Goal: Task Accomplishment & Management: Manage account settings

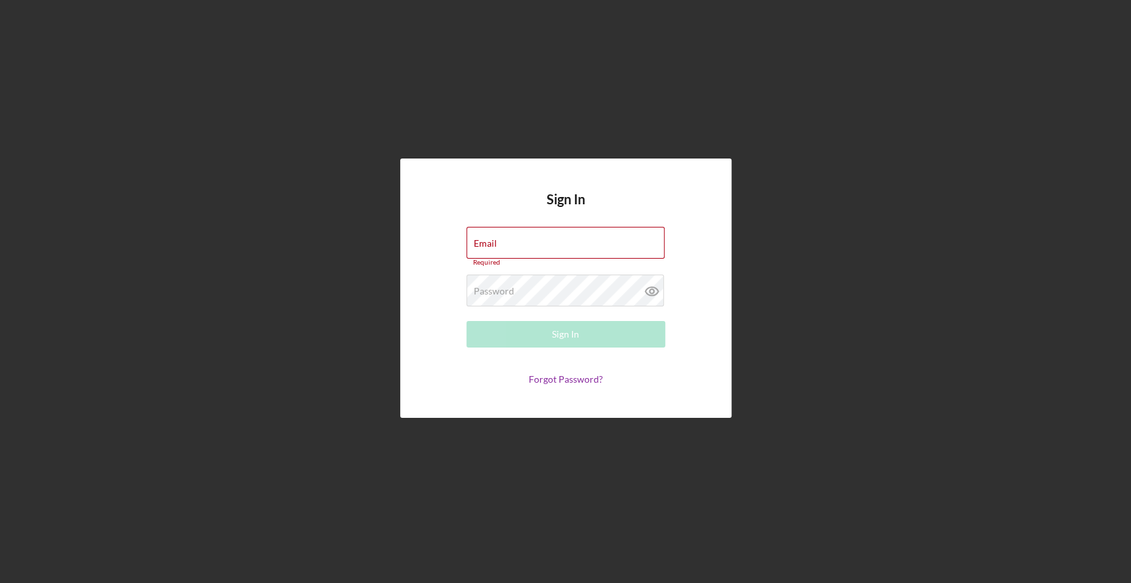
type input "[EMAIL_ADDRESS][DOMAIN_NAME]"
drag, startPoint x: 239, startPoint y: 500, endPoint x: 258, endPoint y: 502, distance: 18.6
click at [239, 500] on div "Sign In Email [EMAIL_ADDRESS][DOMAIN_NAME] Required Password Required Sign In F…" at bounding box center [566, 288] width 1118 height 576
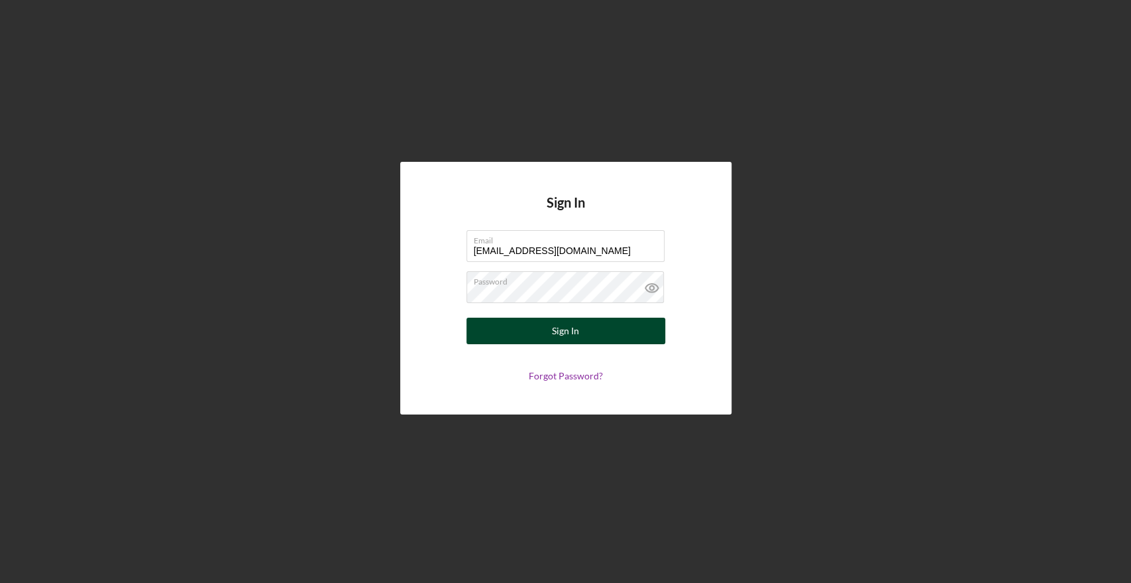
click at [555, 325] on div "Sign In" at bounding box center [565, 330] width 27 height 27
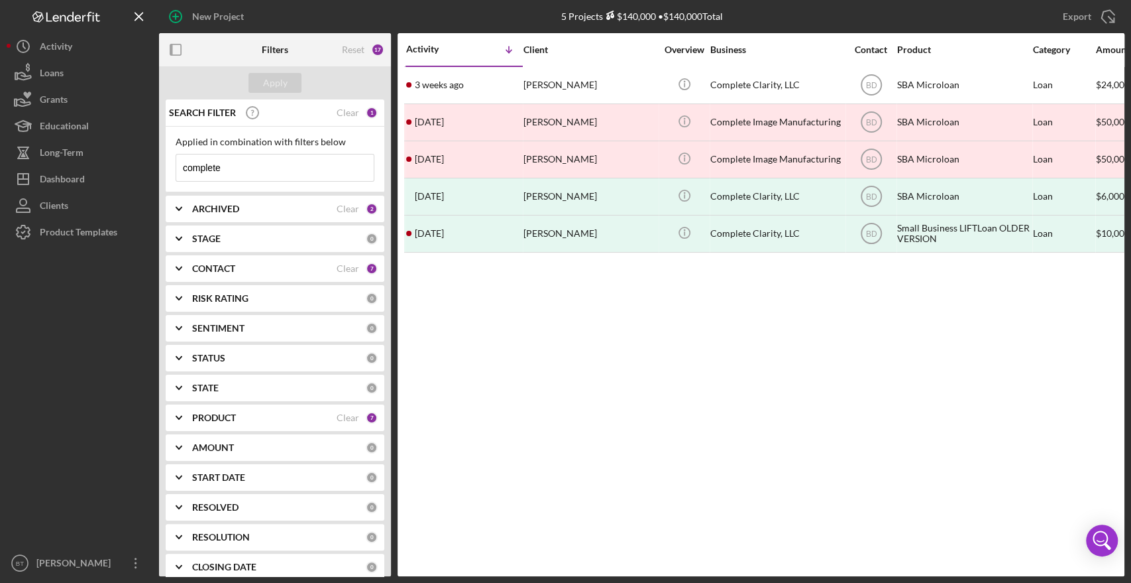
scroll to position [73, 0]
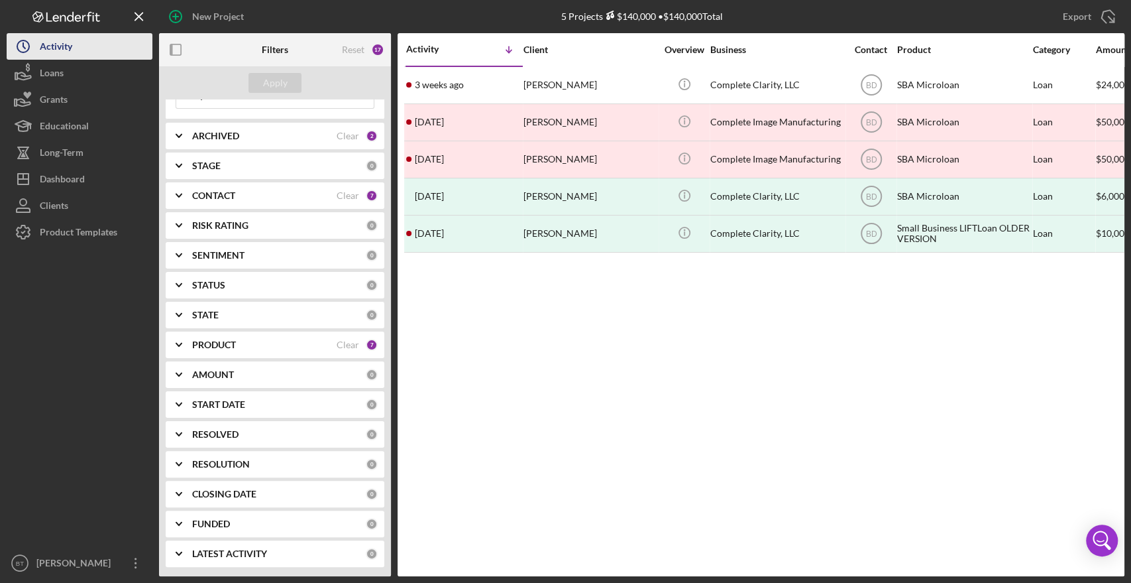
drag, startPoint x: 58, startPoint y: 62, endPoint x: 58, endPoint y: 52, distance: 9.9
click at [58, 60] on div "Loans" at bounding box center [52, 75] width 24 height 30
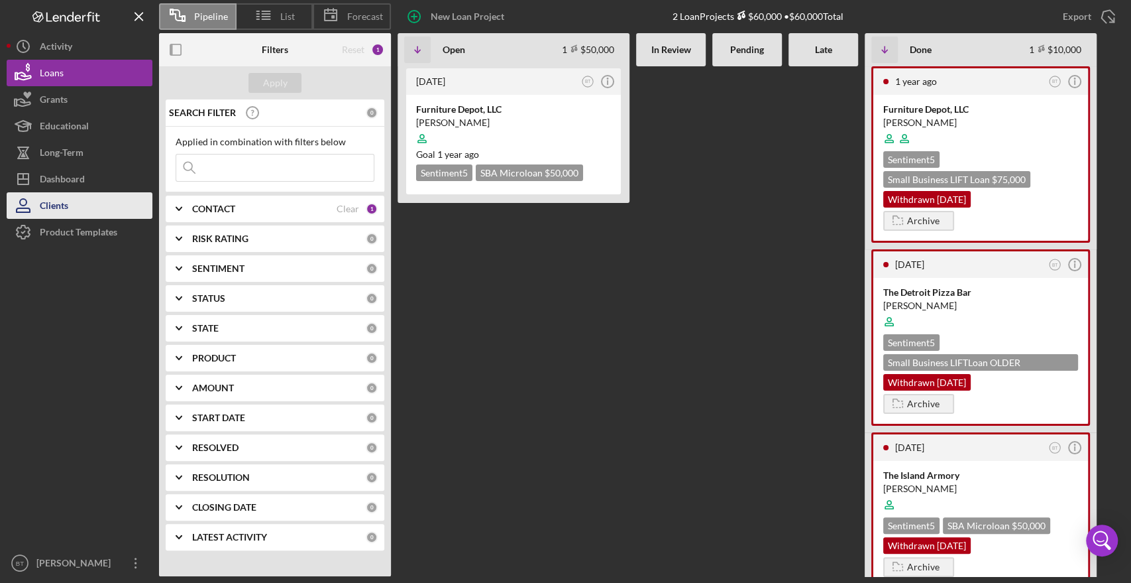
click at [106, 193] on button "Clients" at bounding box center [80, 205] width 146 height 27
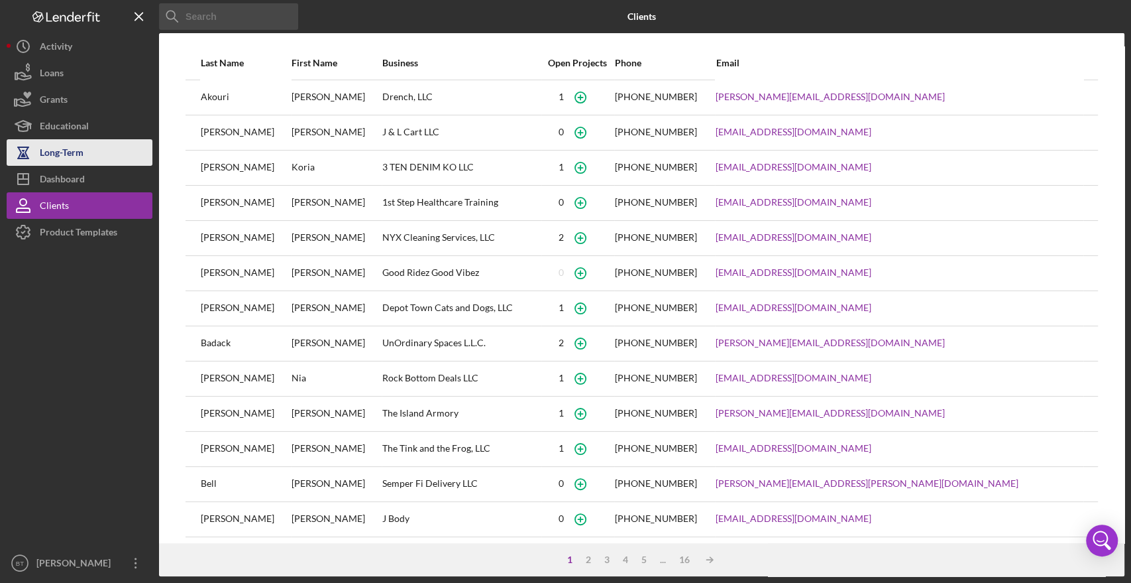
click at [106, 164] on button "Long-Term" at bounding box center [80, 152] width 146 height 27
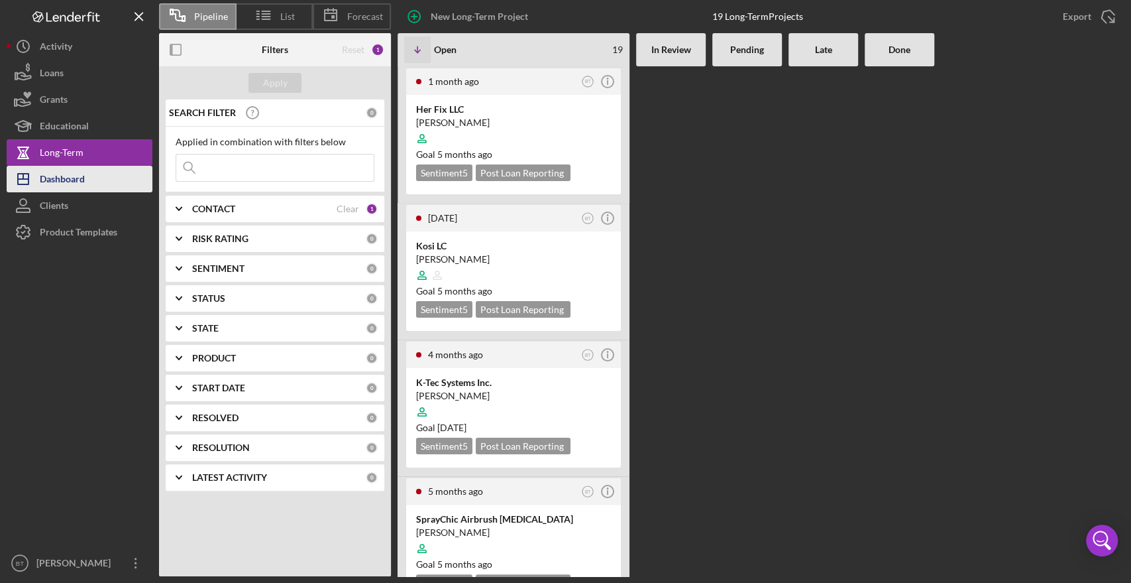
click at [107, 172] on button "Icon/Dashboard Dashboard" at bounding box center [80, 179] width 146 height 27
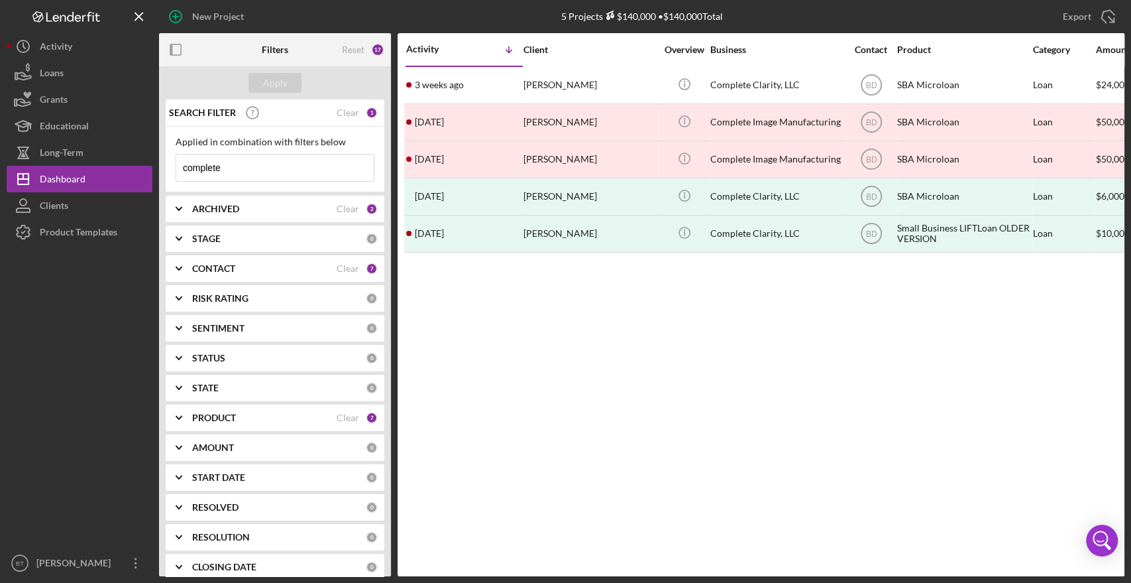
drag, startPoint x: 348, startPoint y: 155, endPoint x: 334, endPoint y: 161, distance: 15.1
click at [347, 155] on icon "Icon/Menu Close" at bounding box center [360, 167] width 27 height 27
click at [329, 168] on input at bounding box center [274, 167] width 197 height 27
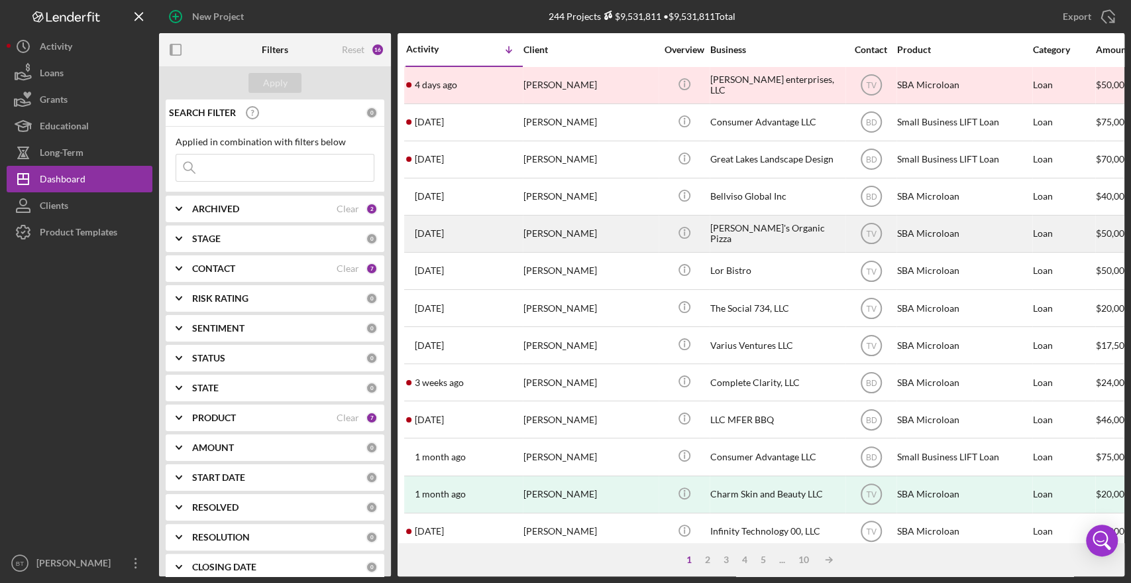
click at [542, 235] on div "[PERSON_NAME]" at bounding box center [590, 233] width 133 height 35
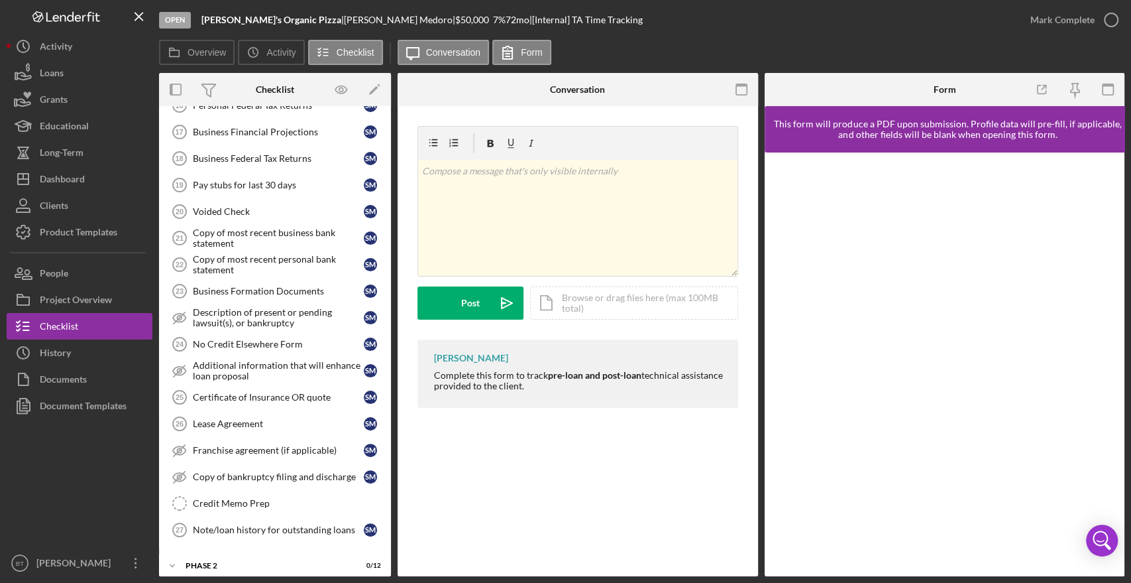
scroll to position [477, 0]
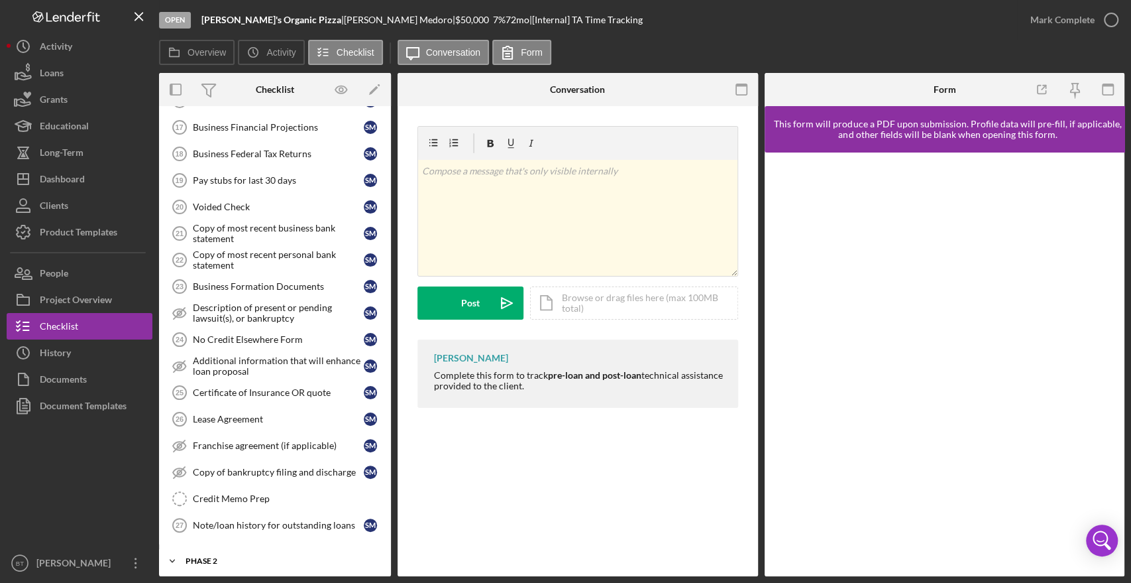
click at [215, 564] on div "Icon/Expander Phase 2 0 / 12" at bounding box center [275, 560] width 232 height 27
click at [215, 557] on div "Phase 2" at bounding box center [280, 561] width 189 height 8
click at [230, 557] on div "Phase 2" at bounding box center [280, 561] width 189 height 8
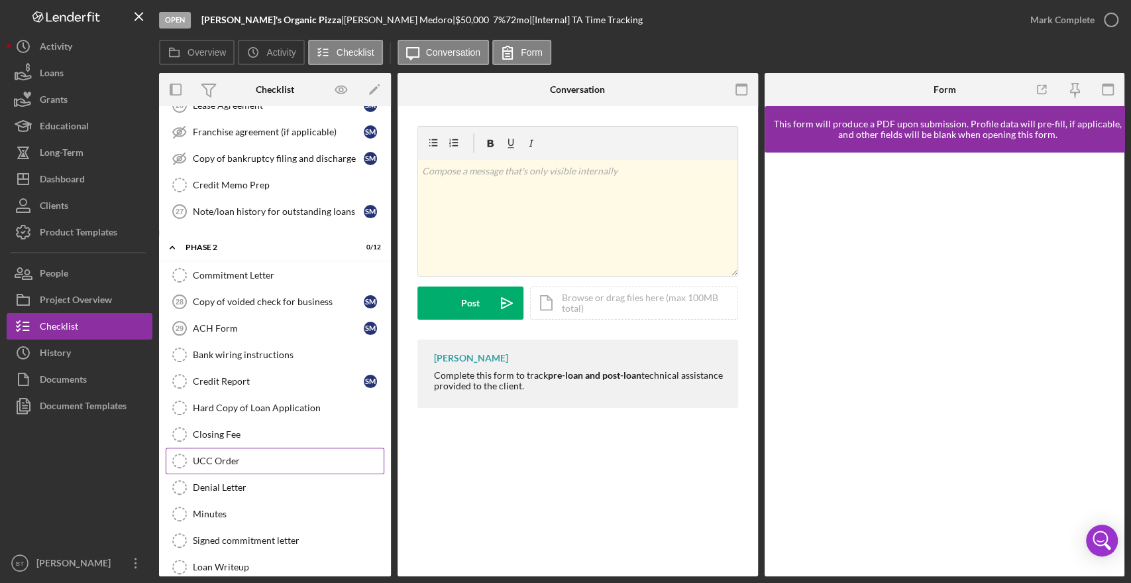
scroll to position [726, 0]
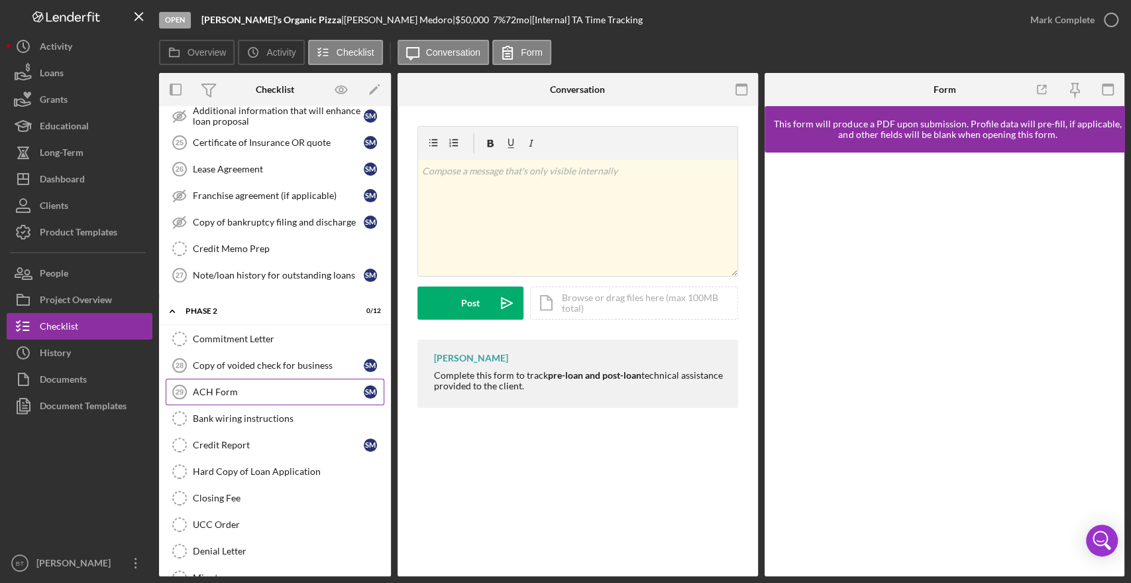
click at [274, 391] on div "ACH Form" at bounding box center [278, 391] width 171 height 11
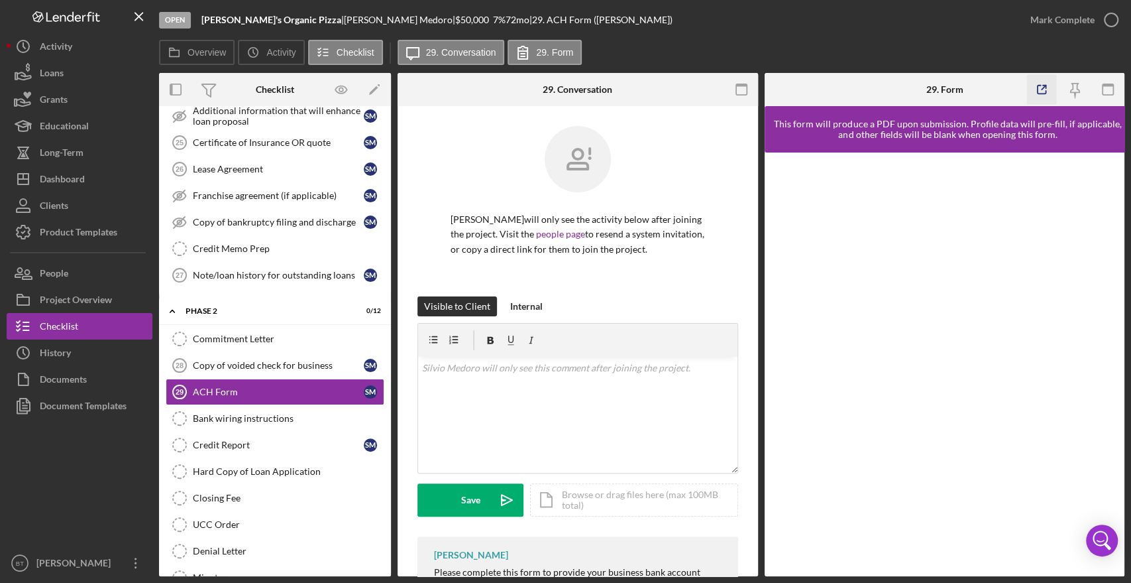
click at [1045, 85] on polyline "button" at bounding box center [1044, 86] width 3 height 3
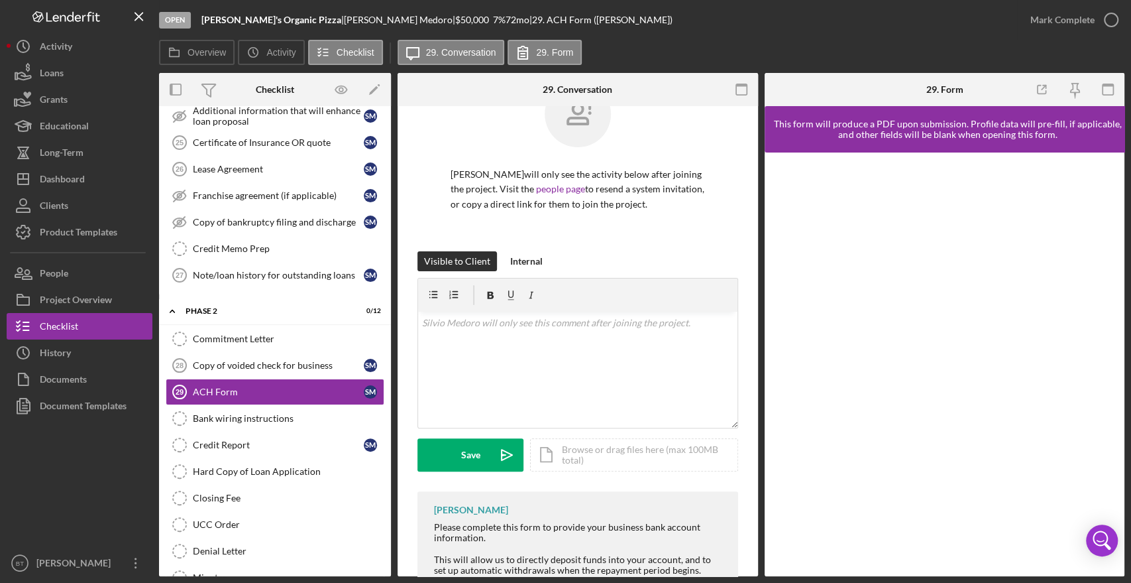
scroll to position [87, 0]
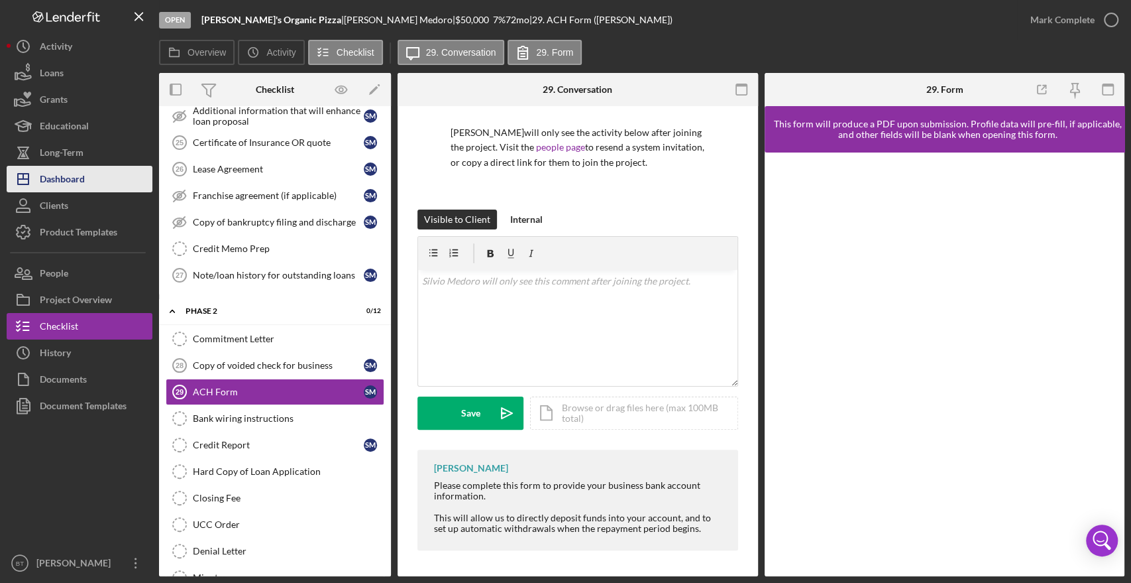
click at [74, 172] on div "Dashboard" at bounding box center [62, 181] width 45 height 30
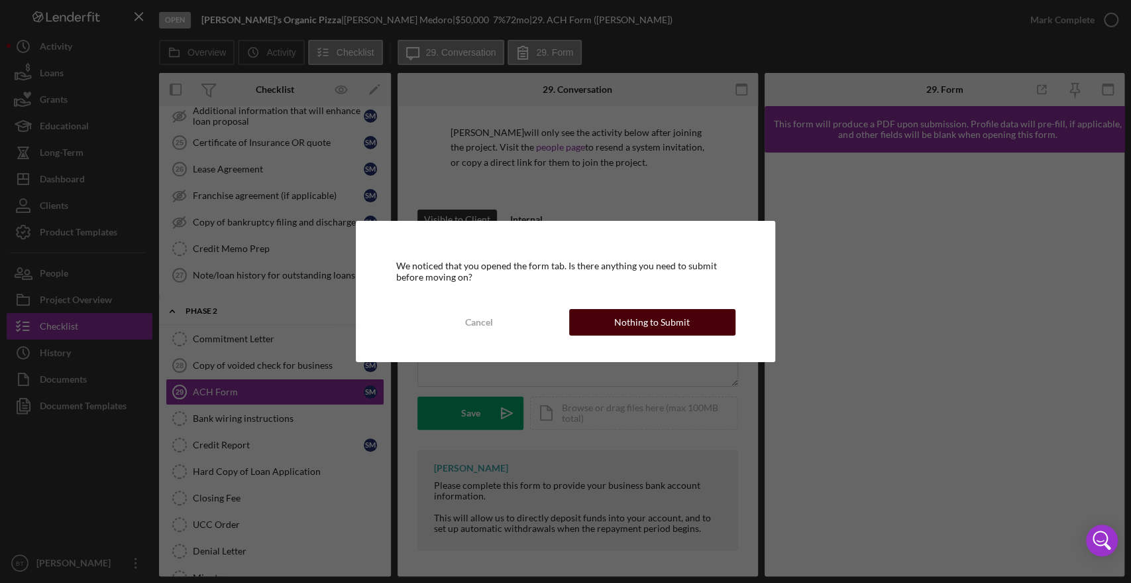
click at [623, 311] on div "Nothing to Submit" at bounding box center [652, 322] width 76 height 27
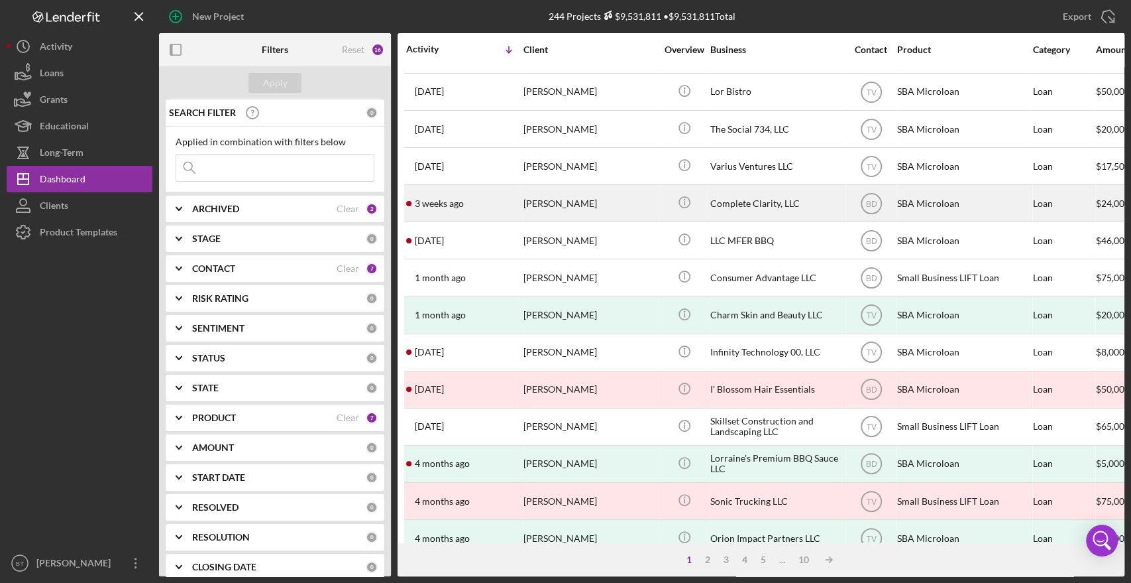
scroll to position [221, 0]
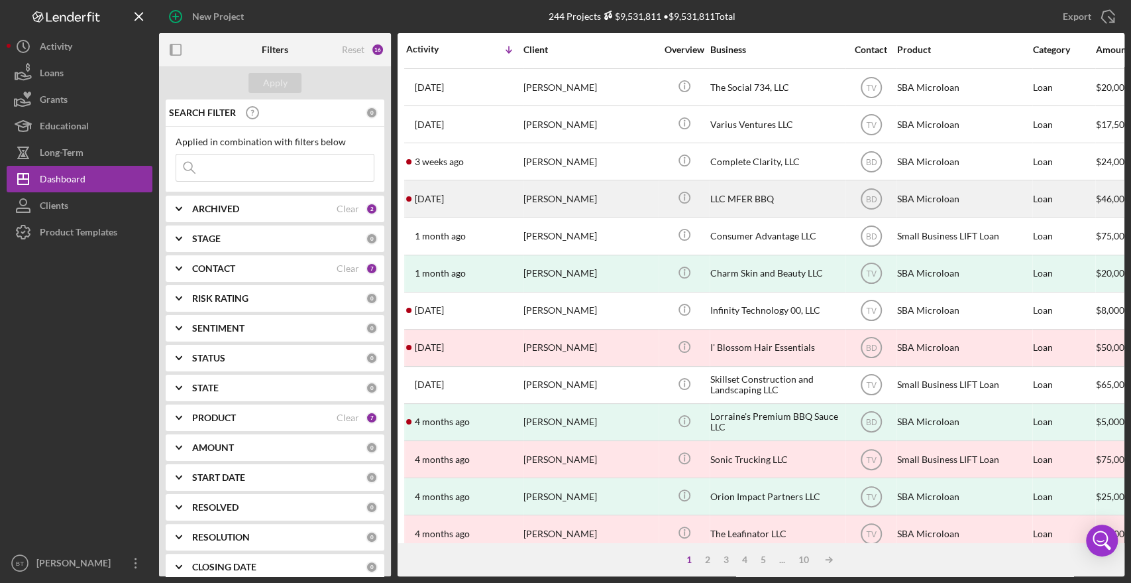
click at [592, 184] on div "[PERSON_NAME]" at bounding box center [590, 198] width 133 height 35
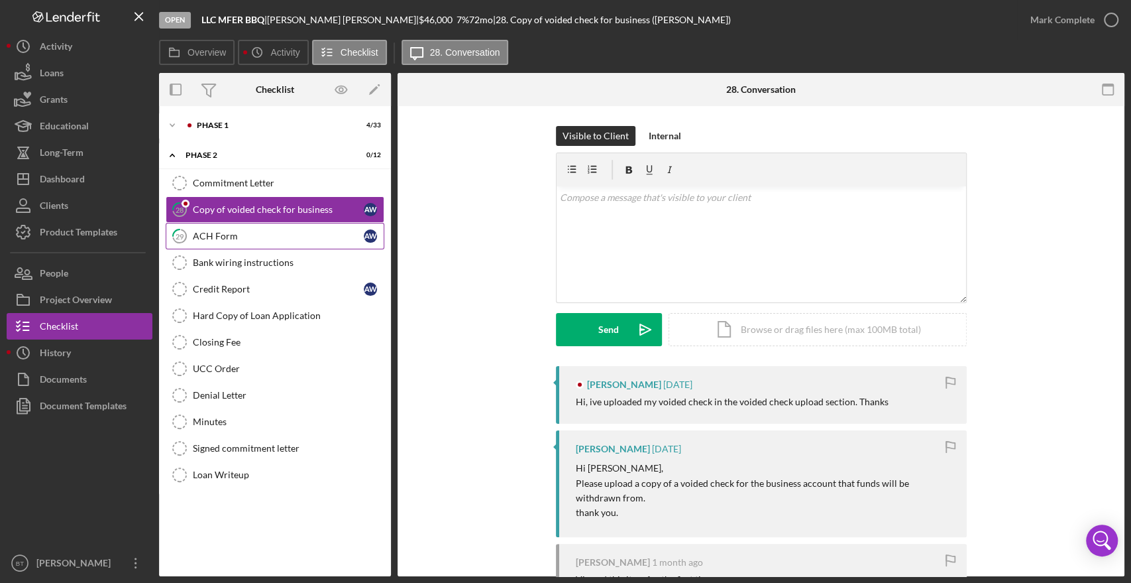
click at [228, 231] on div "ACH Form" at bounding box center [278, 236] width 171 height 11
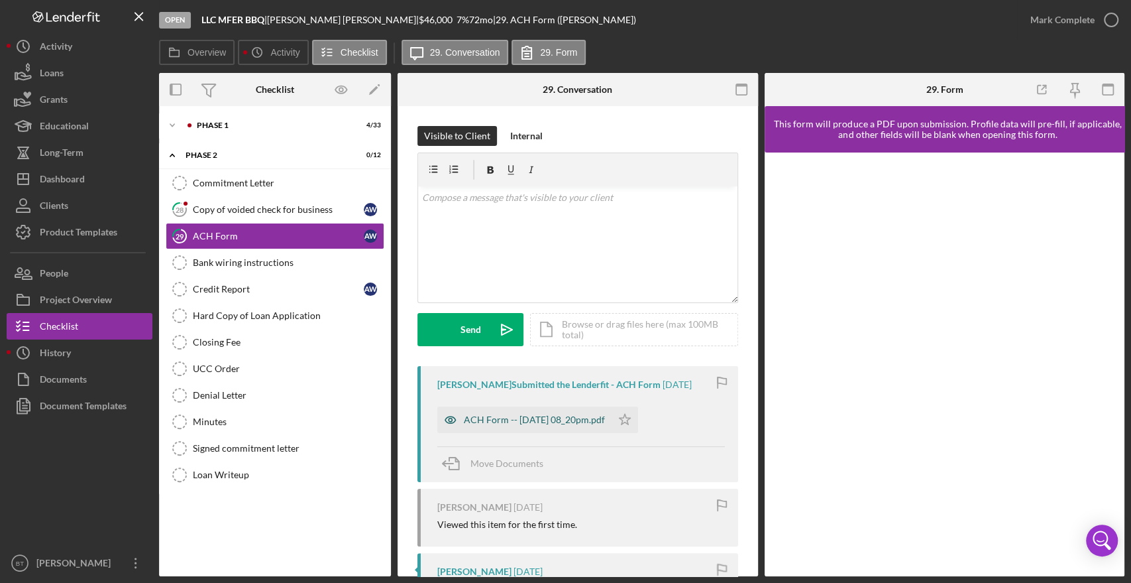
click at [513, 407] on div "ACH Form -- [DATE] 08_20pm.pdf" at bounding box center [524, 419] width 174 height 27
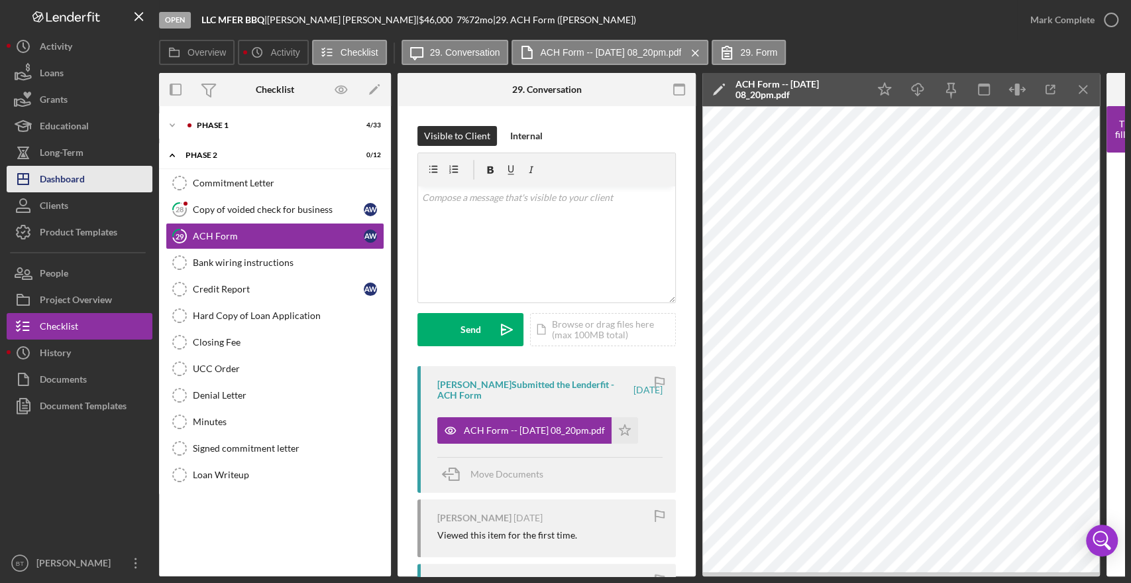
click at [46, 184] on div "Dashboard" at bounding box center [62, 181] width 45 height 30
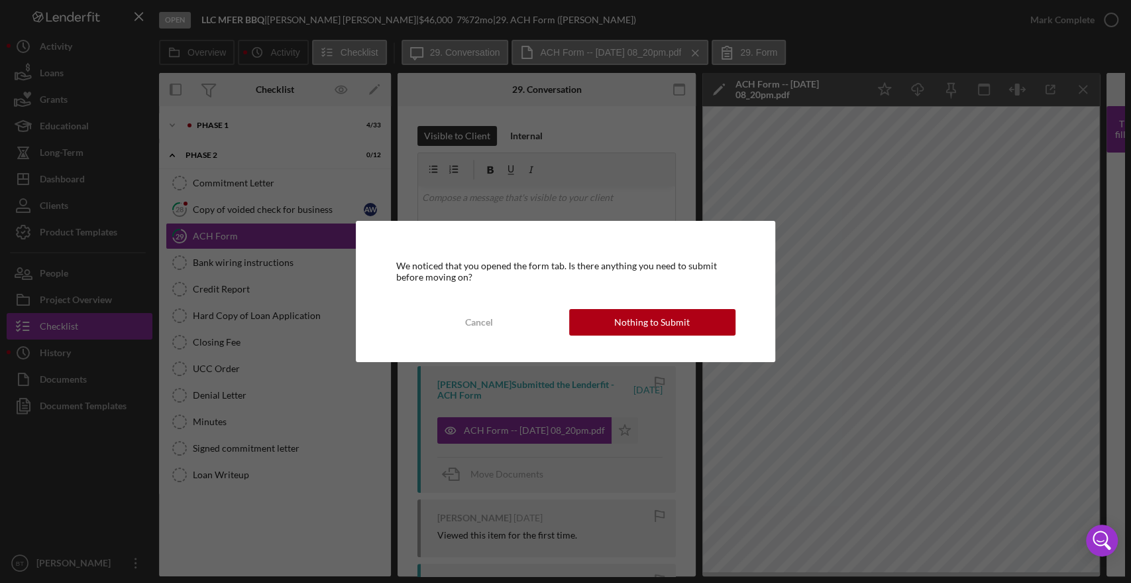
click at [646, 336] on div "We noticed that you opened the form tab. Is there anything you need to submit b…" at bounding box center [565, 291] width 419 height 141
click at [646, 317] on div "Nothing to Submit" at bounding box center [652, 322] width 76 height 27
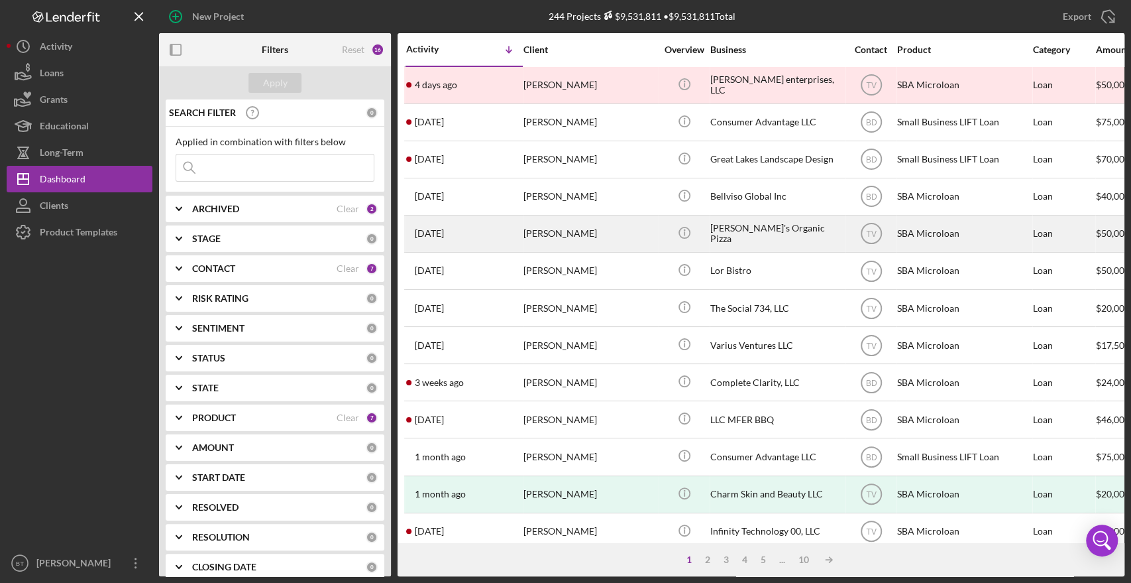
click at [477, 223] on div "[DATE] [PERSON_NAME]" at bounding box center [464, 233] width 116 height 35
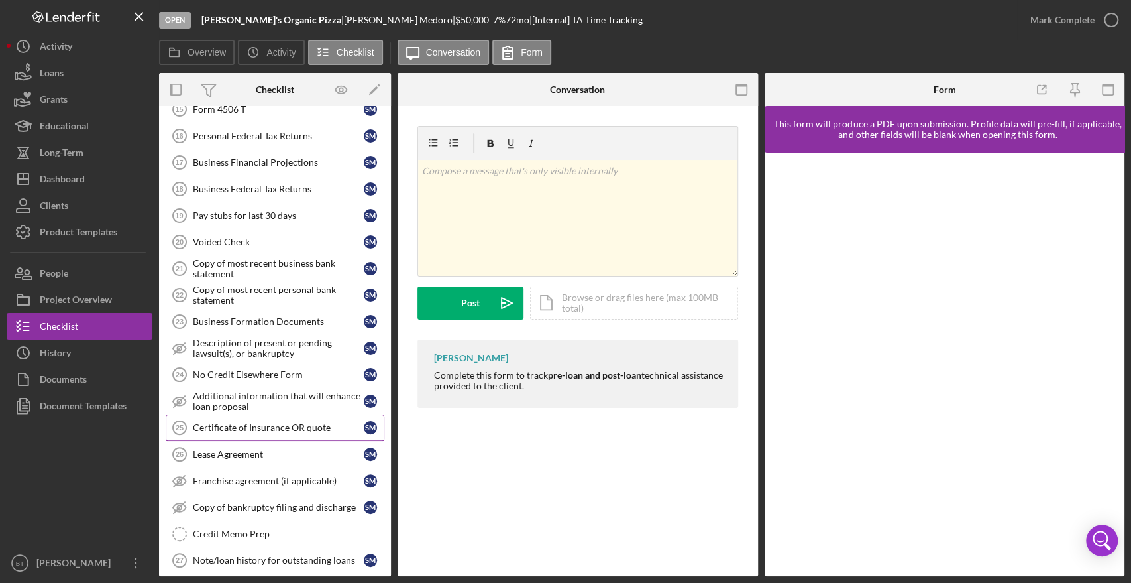
scroll to position [477, 0]
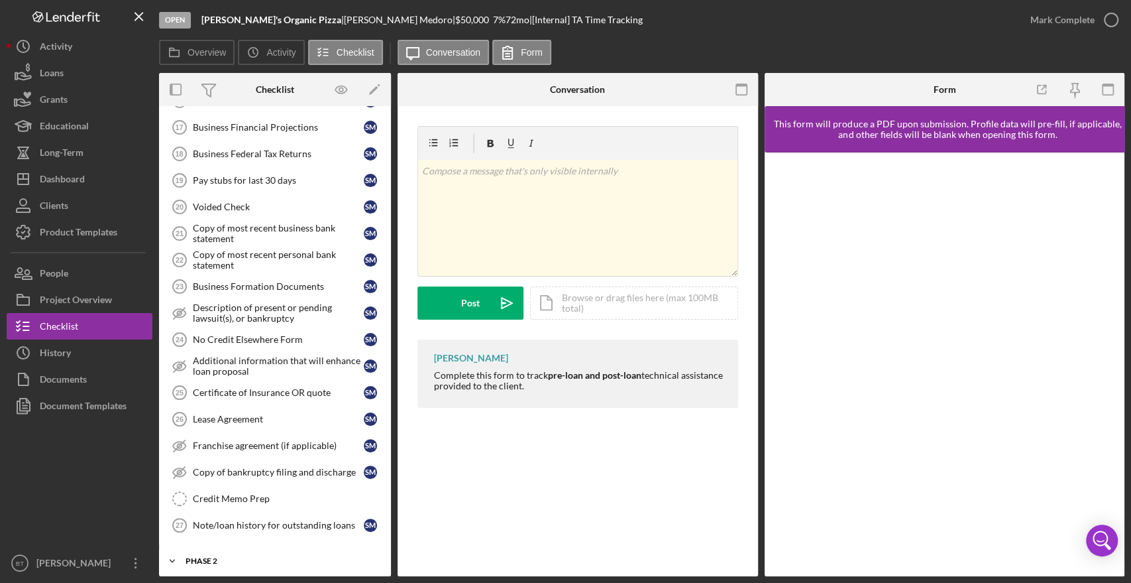
click at [259, 565] on div "Icon/Expander Phase 2 0 / 12" at bounding box center [275, 560] width 232 height 27
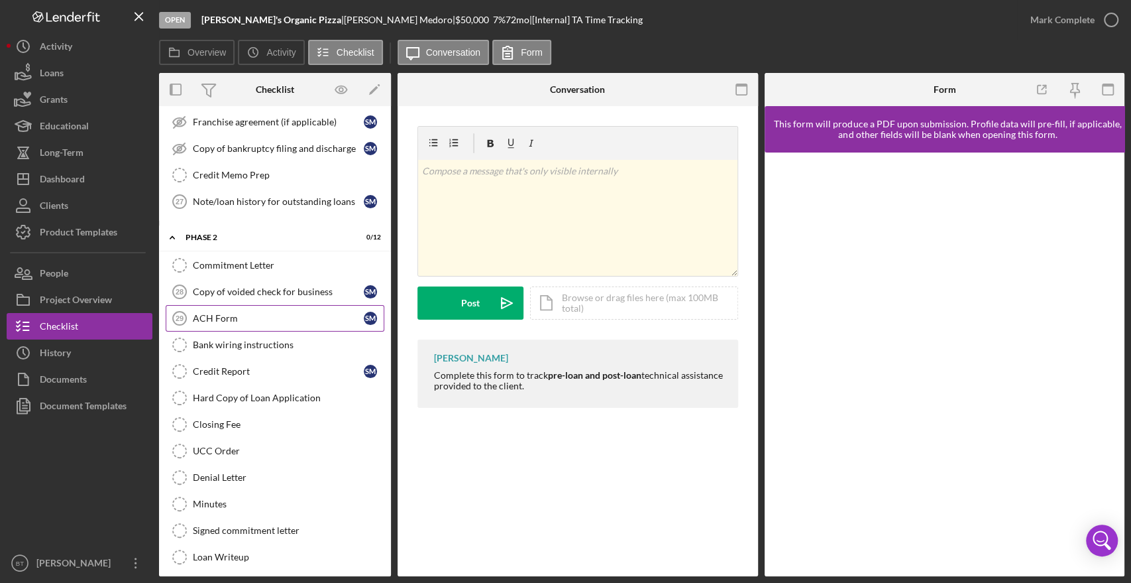
click at [266, 317] on div "ACH Form" at bounding box center [278, 318] width 171 height 11
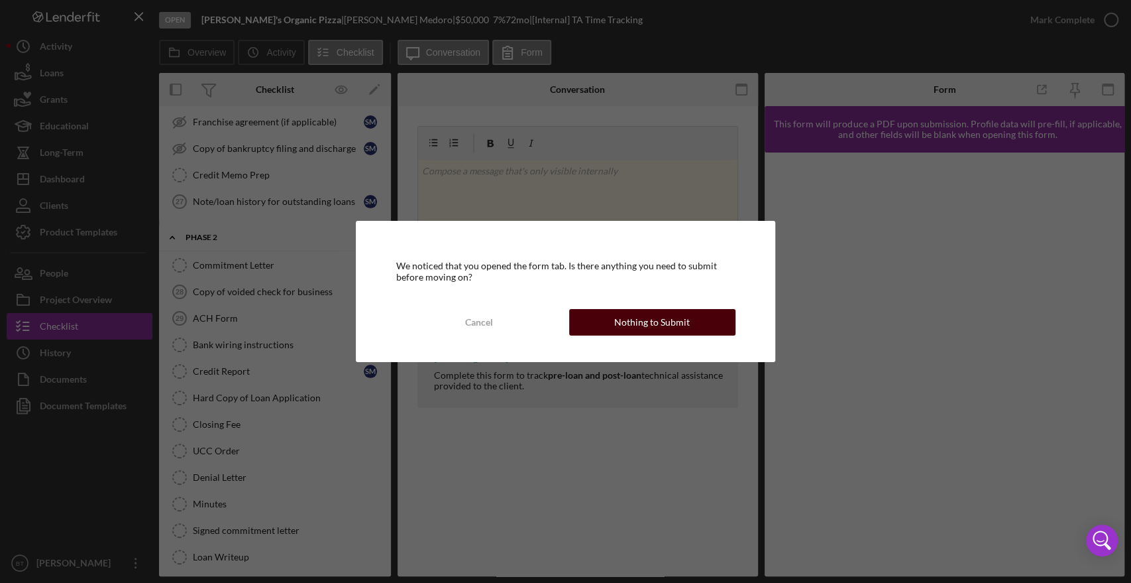
click at [628, 325] on div "Nothing to Submit" at bounding box center [652, 322] width 76 height 27
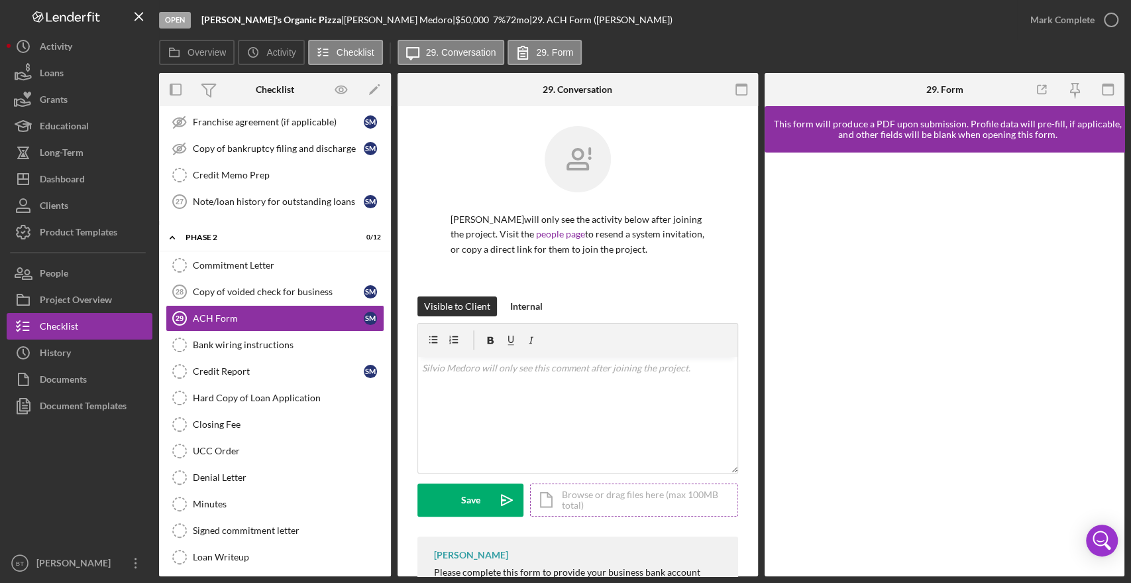
scroll to position [87, 0]
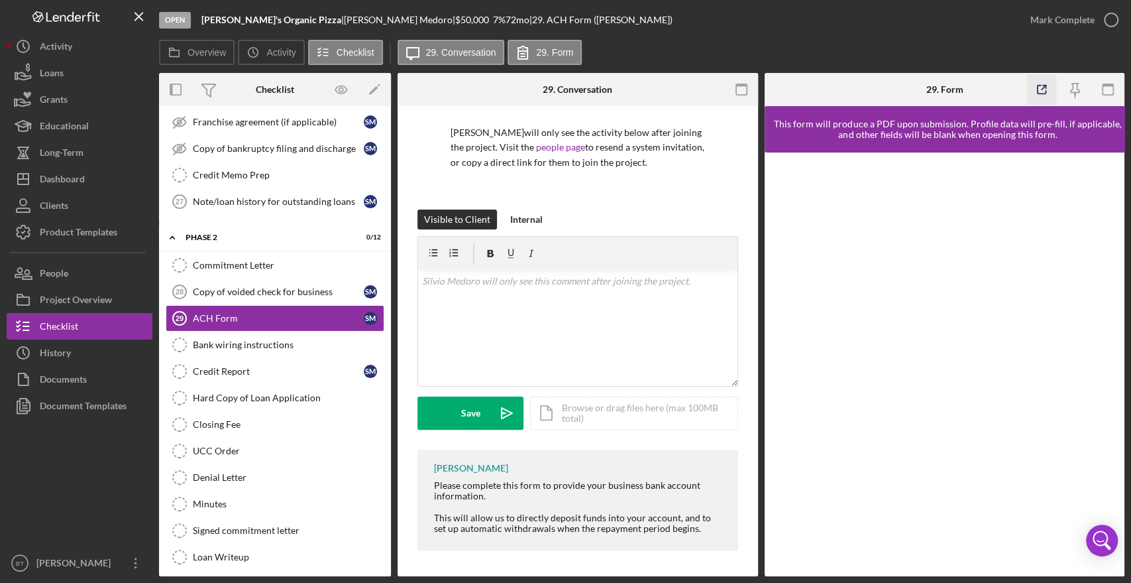
click at [1038, 89] on icon "button" at bounding box center [1042, 90] width 30 height 30
